Goal: Task Accomplishment & Management: Use online tool/utility

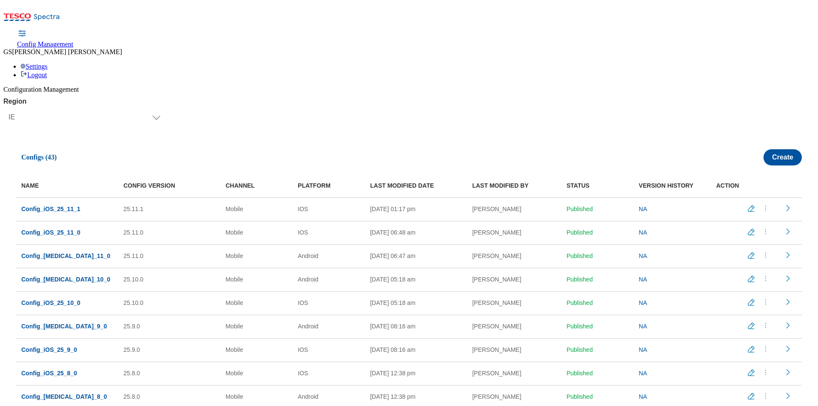
select select "ie"
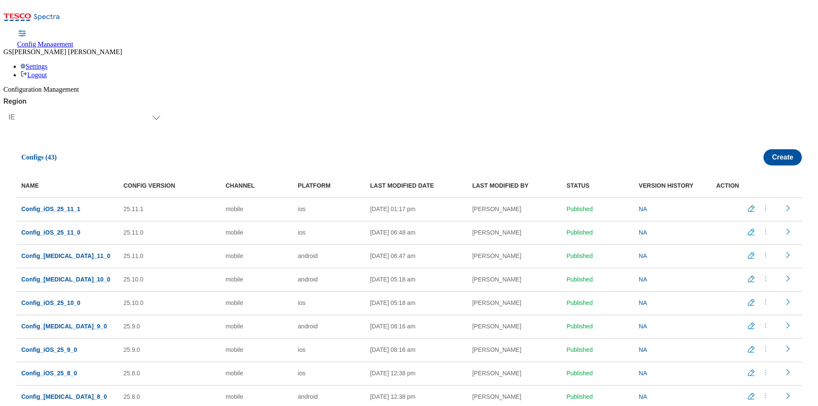
select select "ie"
click at [85, 252] on span "Config_Android_25_11_0" at bounding box center [65, 255] width 89 height 7
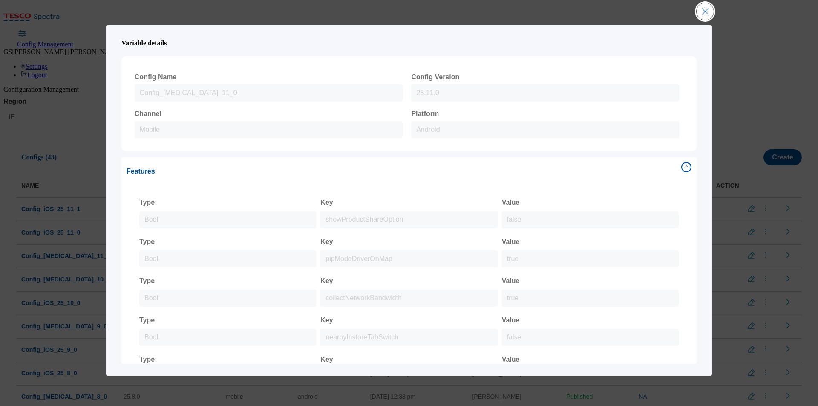
click at [702, 16] on button "Close Modal" at bounding box center [705, 11] width 17 height 17
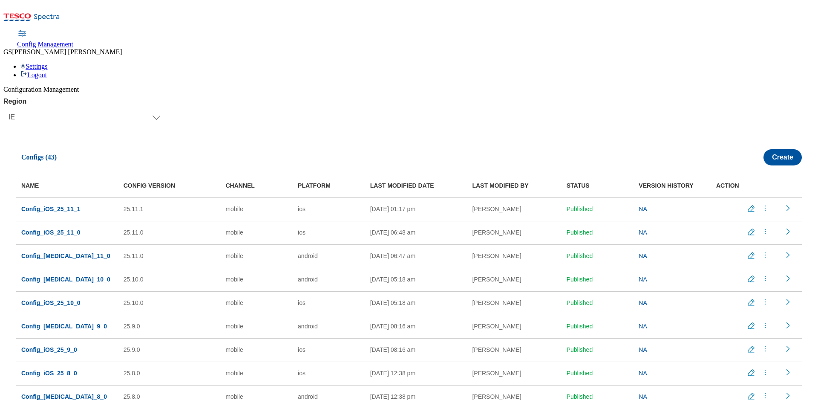
click at [254, 98] on div "Region Select Region UK CZ IE SK HU IE Configs (43) Create NAME CONFIG VERSION …" at bounding box center [409, 260] width 812 height 324
click at [82, 252] on span "Config_Android_25_11_0" at bounding box center [65, 255] width 89 height 7
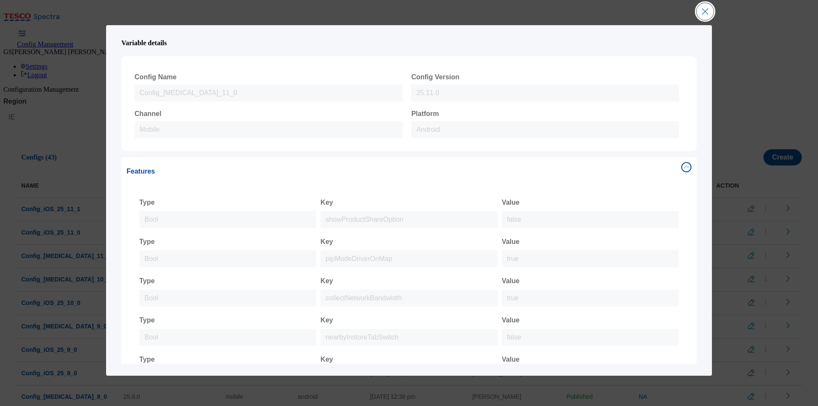
click at [705, 14] on button "Close Modal" at bounding box center [705, 11] width 17 height 17
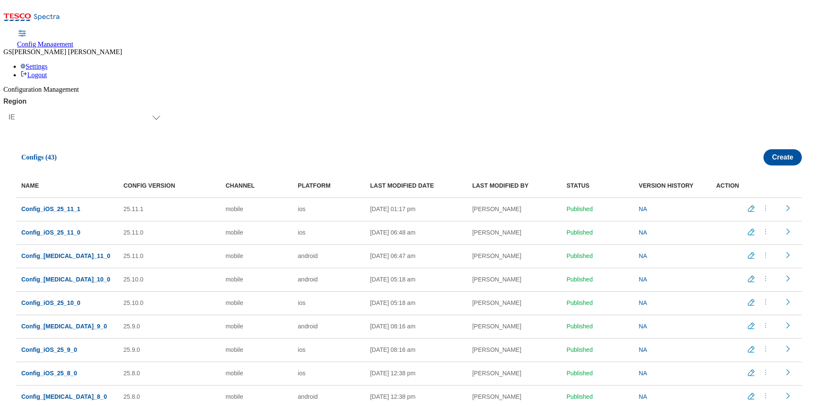
click at [64, 276] on span "Config_Android_25_10_0" at bounding box center [65, 279] width 89 height 7
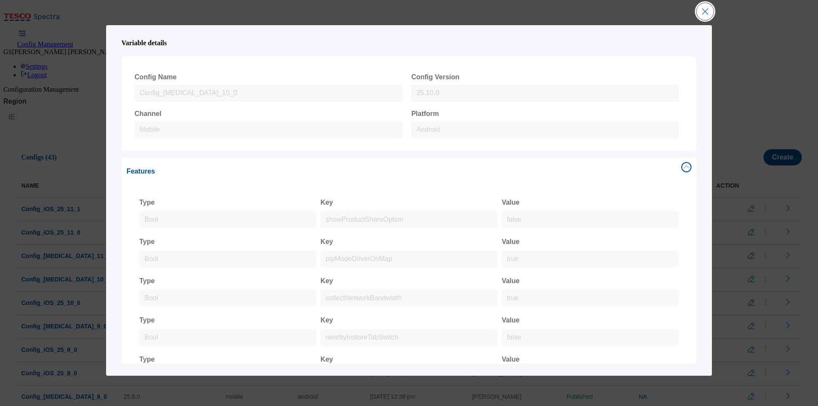
click at [704, 9] on button "Close Modal" at bounding box center [705, 11] width 17 height 17
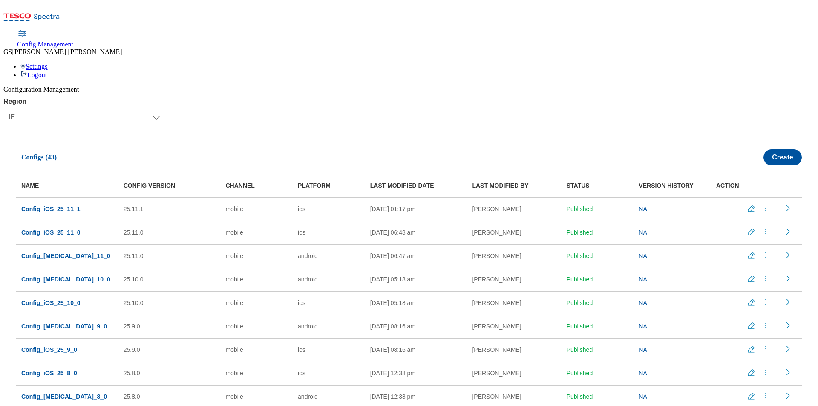
click at [60, 252] on span "Config_Android_25_11_0" at bounding box center [65, 255] width 89 height 7
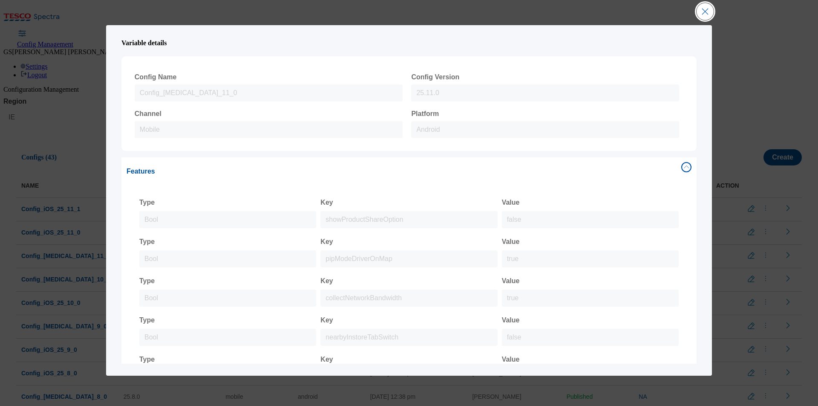
click at [710, 9] on button "Close Modal" at bounding box center [705, 11] width 17 height 17
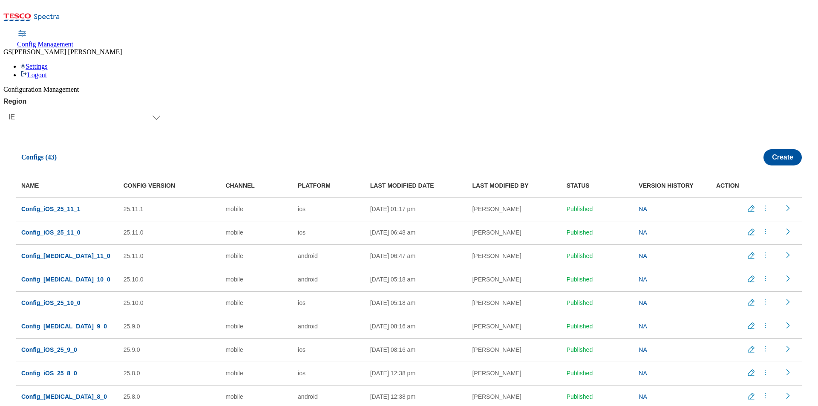
click at [763, 251] on icon "menus" at bounding box center [766, 255] width 9 height 9
click at [765, 303] on span "Copy" at bounding box center [765, 306] width 13 height 6
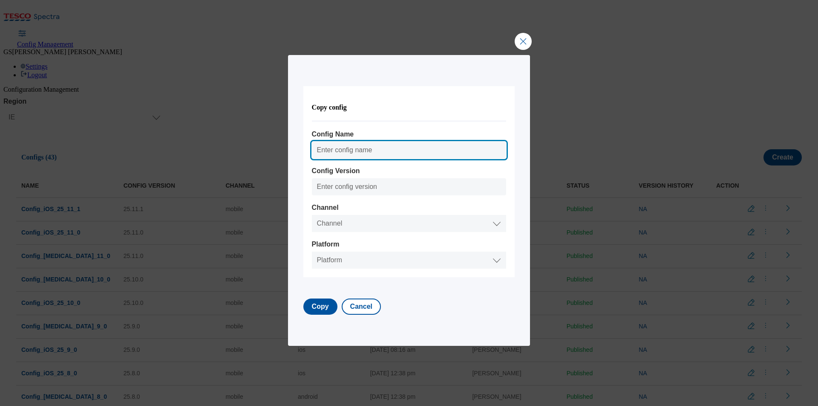
click at [356, 145] on input "Config Name" at bounding box center [409, 150] width 195 height 17
type input "Config_Android_25_11_2"
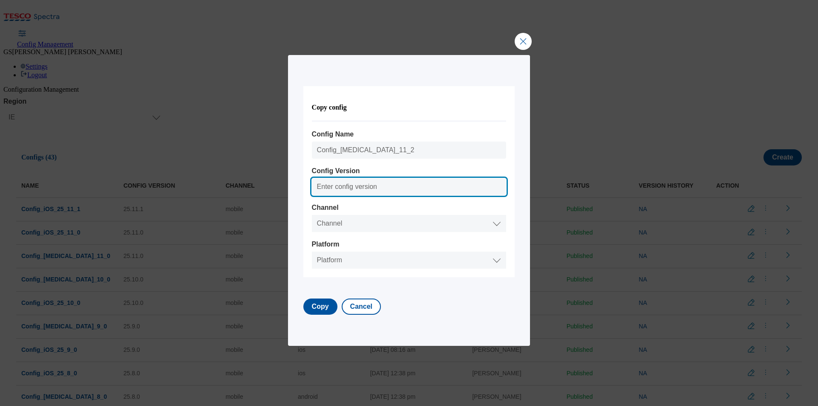
click at [351, 185] on input "Config Version" at bounding box center [409, 186] width 195 height 17
type input "25.11.2"
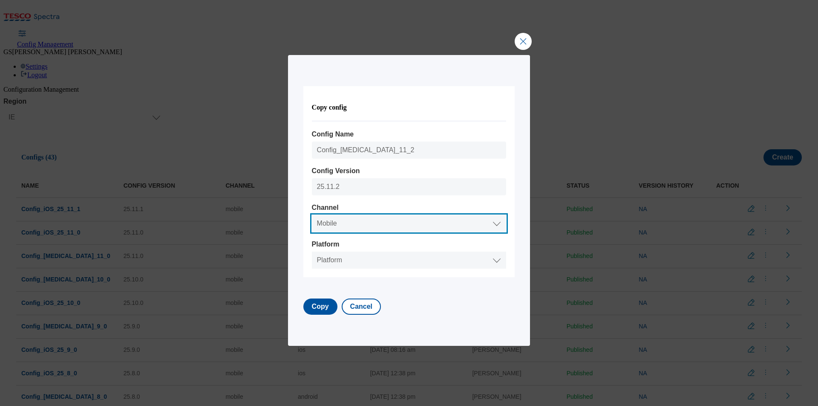
select select "mobile"
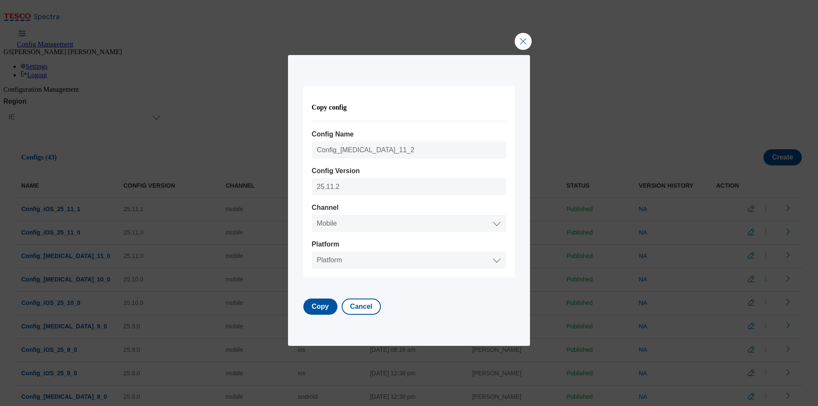
select select "android"
click at [450, 307] on form "Copy config Config Name Config_Android_25_11_2 Config Version 25.11.2 Channel C…" at bounding box center [409, 200] width 212 height 229
click at [321, 306] on button "Copy" at bounding box center [320, 306] width 34 height 16
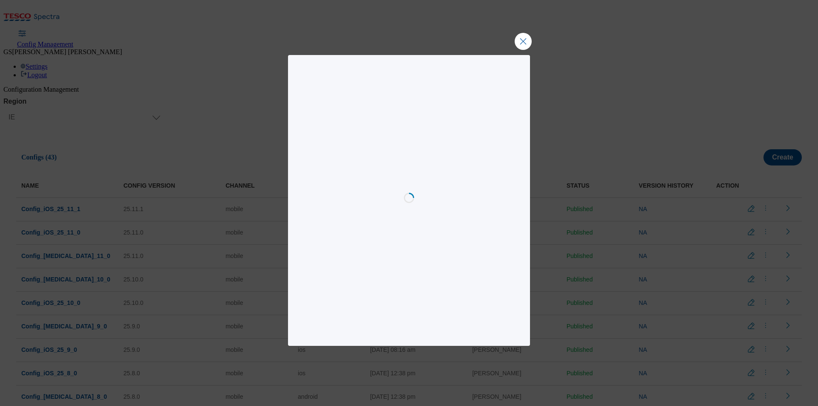
select select "mobile"
select select "android"
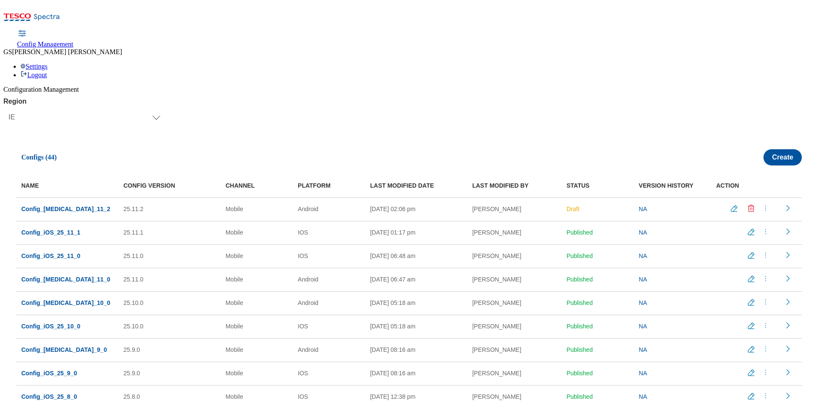
click at [409, 98] on div "Region Select Region UK CZ IE SK HU IE Configs (44) Create NAME CONFIG VERSION …" at bounding box center [409, 260] width 812 height 324
click at [549, 98] on div "Region Select Region UK CZ IE SK HU IE Configs (44) Create NAME CONFIG VERSION …" at bounding box center [409, 260] width 812 height 324
click at [762, 204] on icon "menus" at bounding box center [766, 208] width 9 height 9
click at [763, 226] on span "Publish" at bounding box center [768, 229] width 19 height 6
click at [329, 98] on div "Region Select Region UK CZ IE SK HU IE Configs (44) Create NAME CONFIG VERSION …" at bounding box center [409, 260] width 812 height 324
